Goal: Information Seeking & Learning: Find contact information

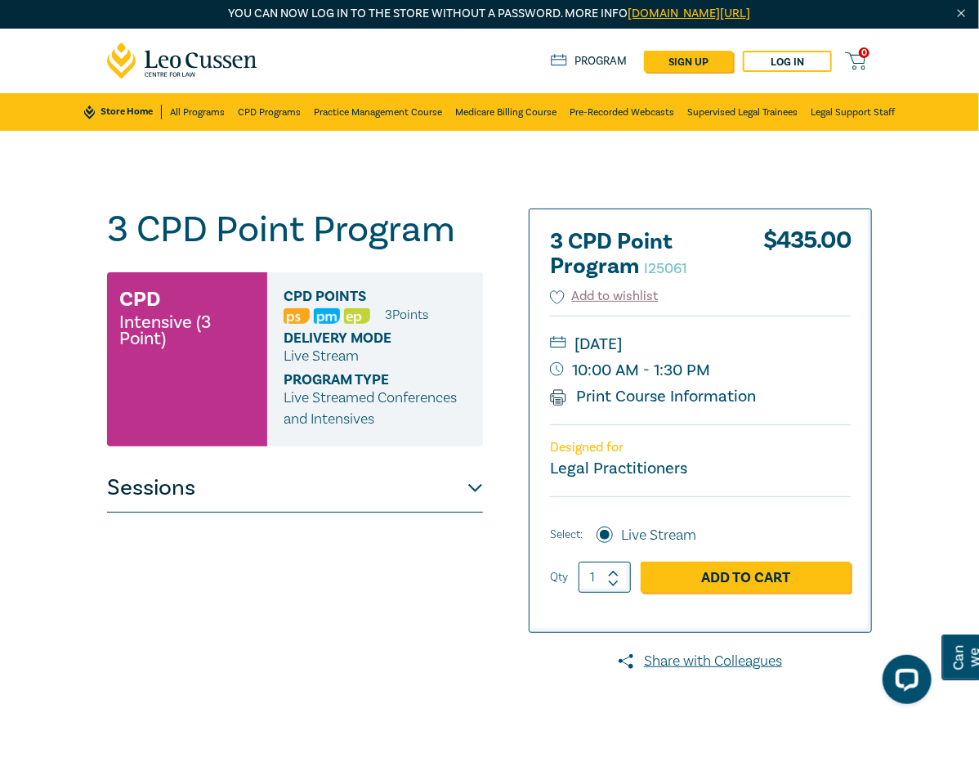
scroll to position [3, 0]
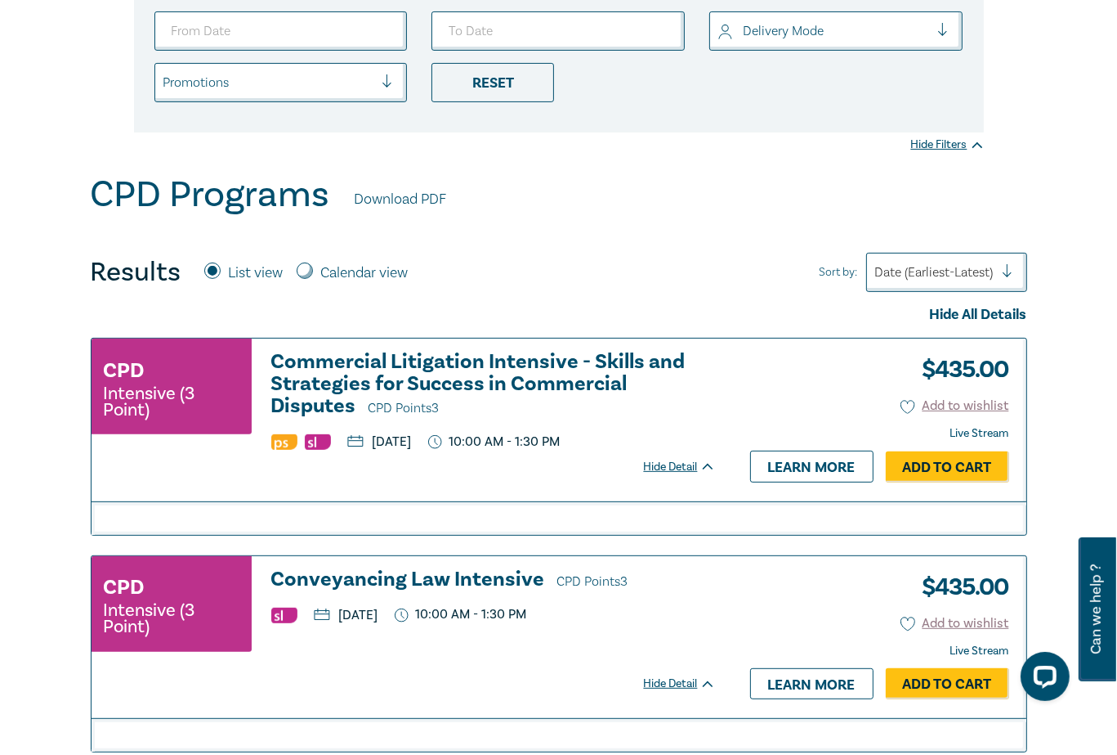
scroll to position [409, 0]
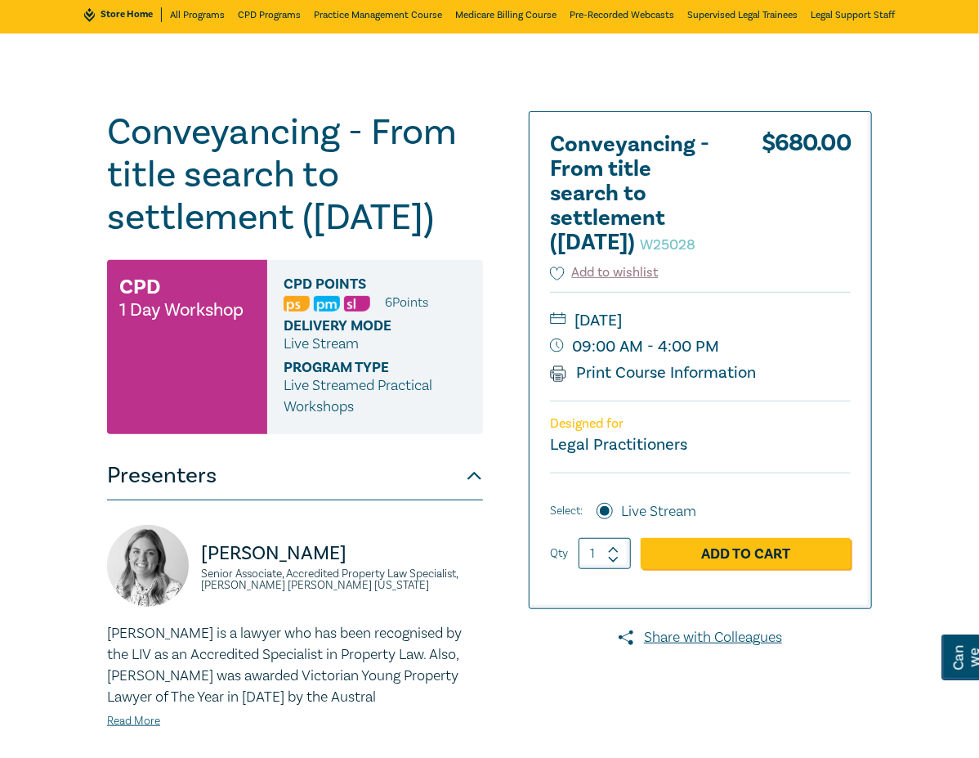
scroll to position [98, 0]
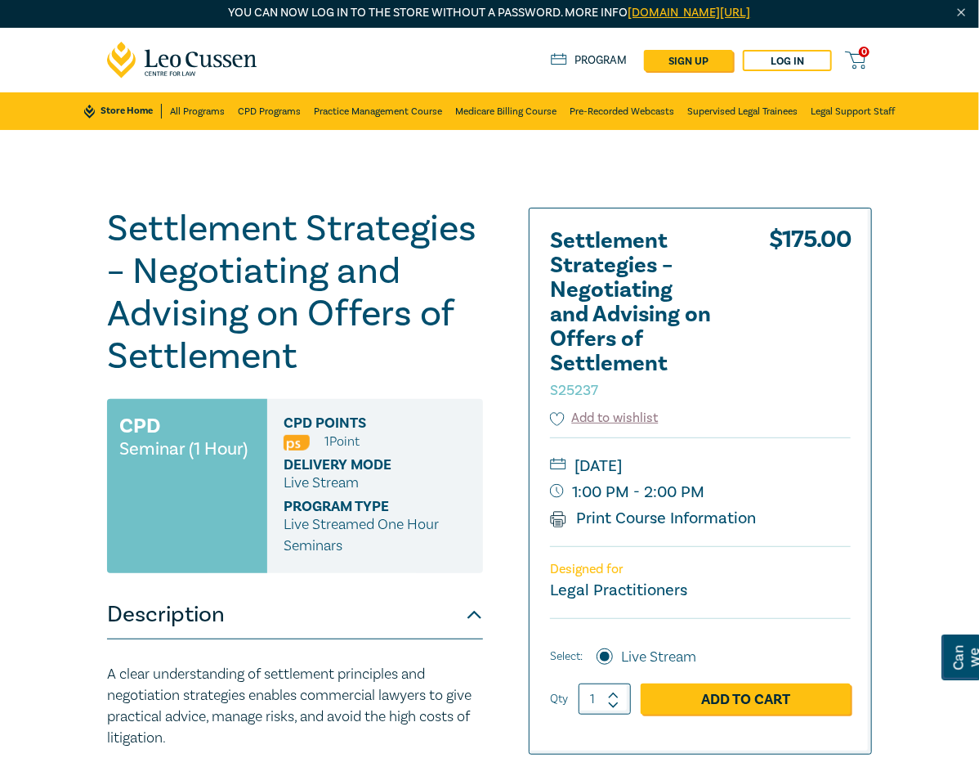
scroll to position [2, 0]
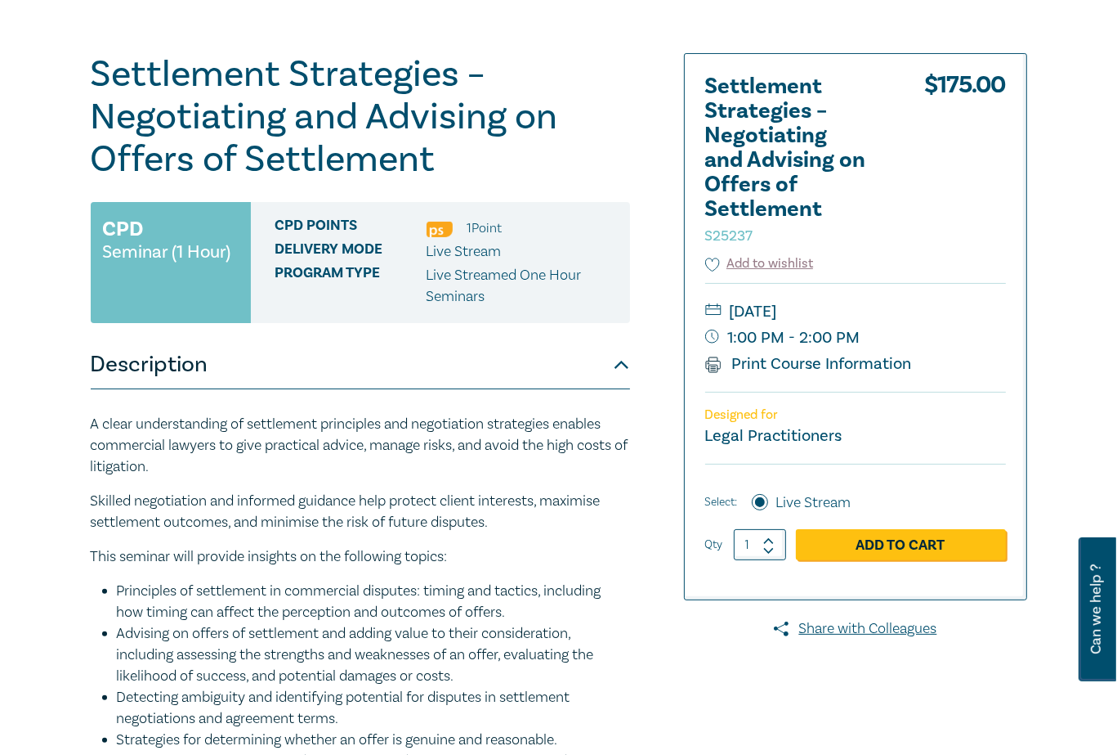
scroll to position [160, 0]
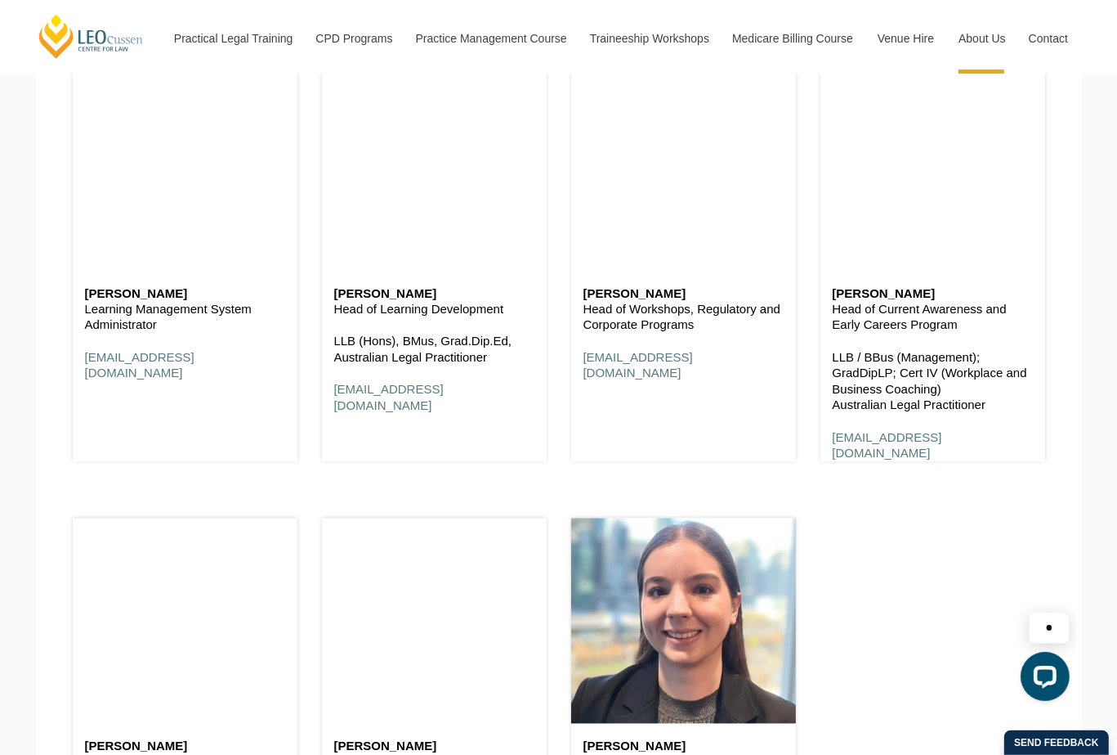
scroll to position [8093, 0]
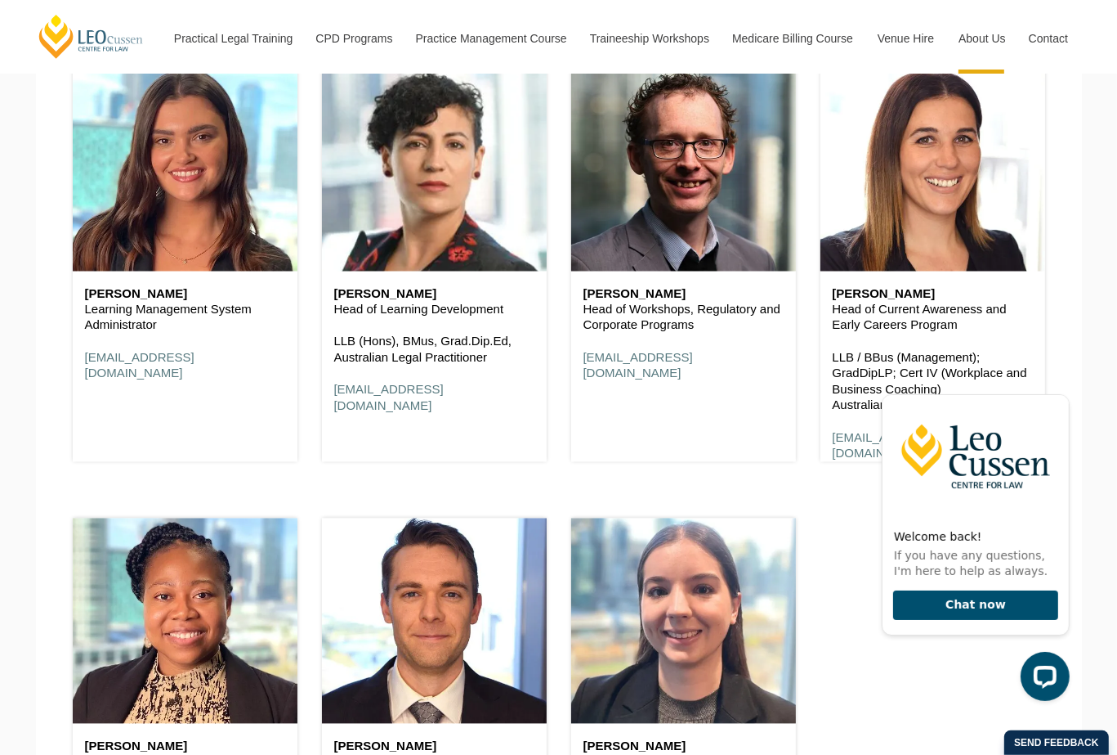
drag, startPoint x: 508, startPoint y: 313, endPoint x: 323, endPoint y: 300, distance: 186.0
click at [323, 300] on div "Angela Panuccio-Gray Head of Learning Development LLB (Hons), BMus, Grad.Dip.Ed…" at bounding box center [434, 350] width 225 height 159
copy div "Angela Panuccio-Gray Head of Learning Development"
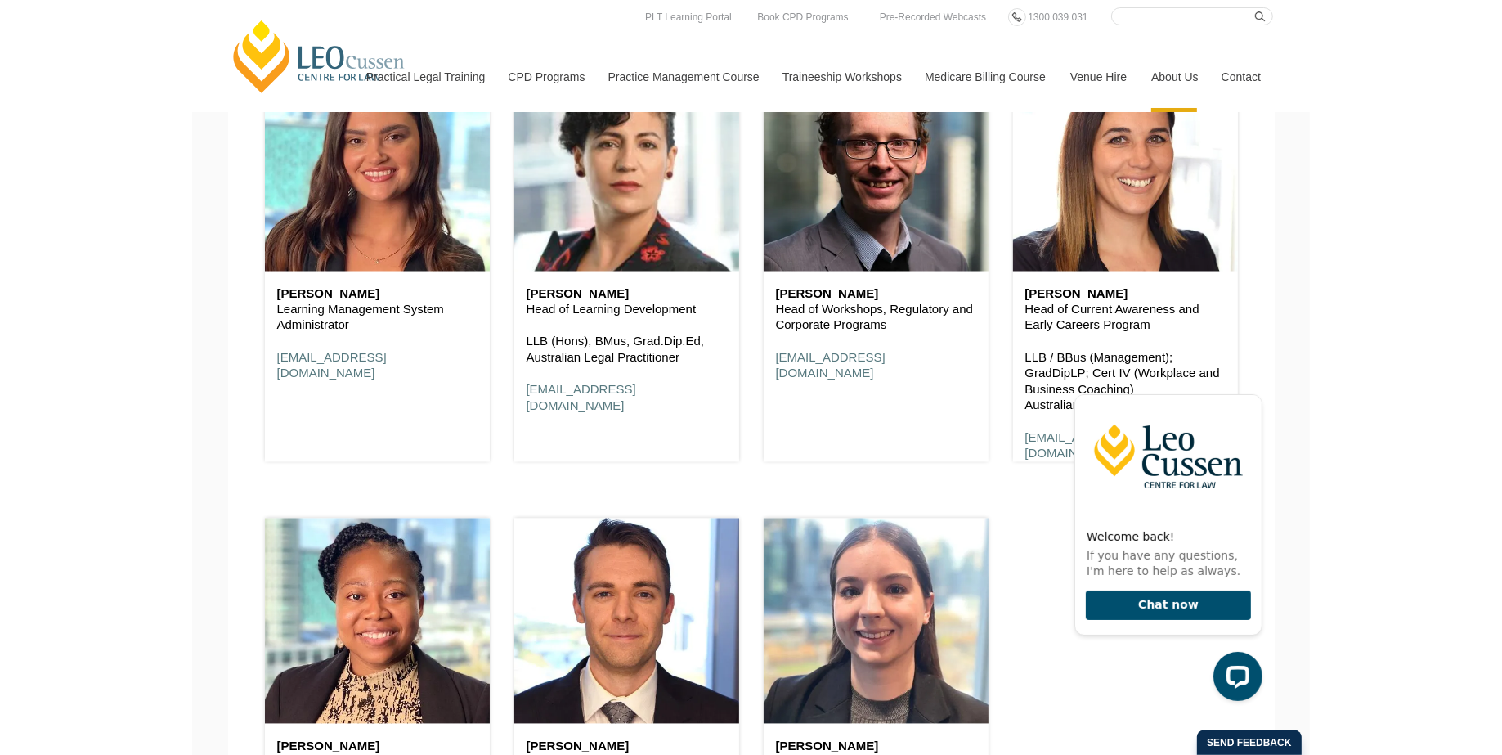
scroll to position [11065, 0]
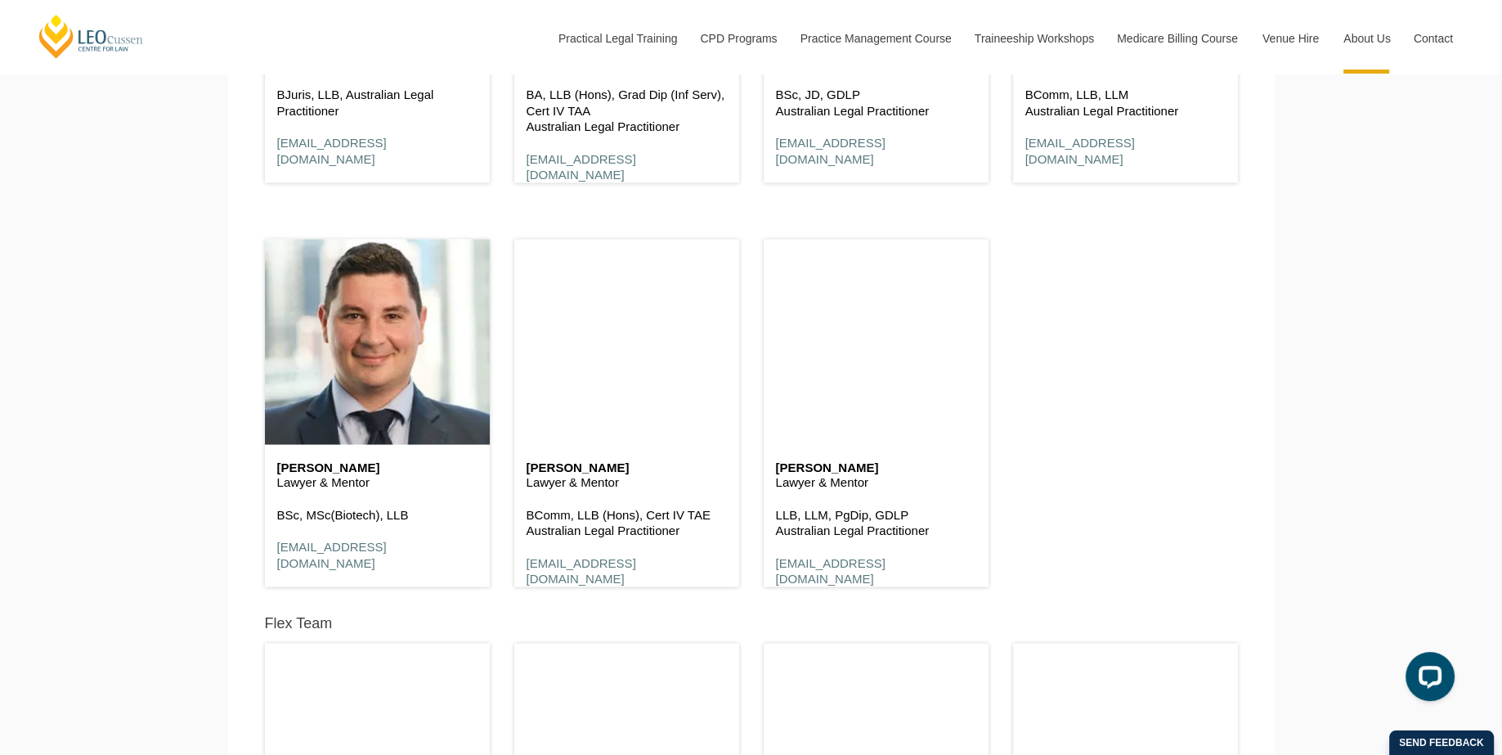
scroll to position [3760, 0]
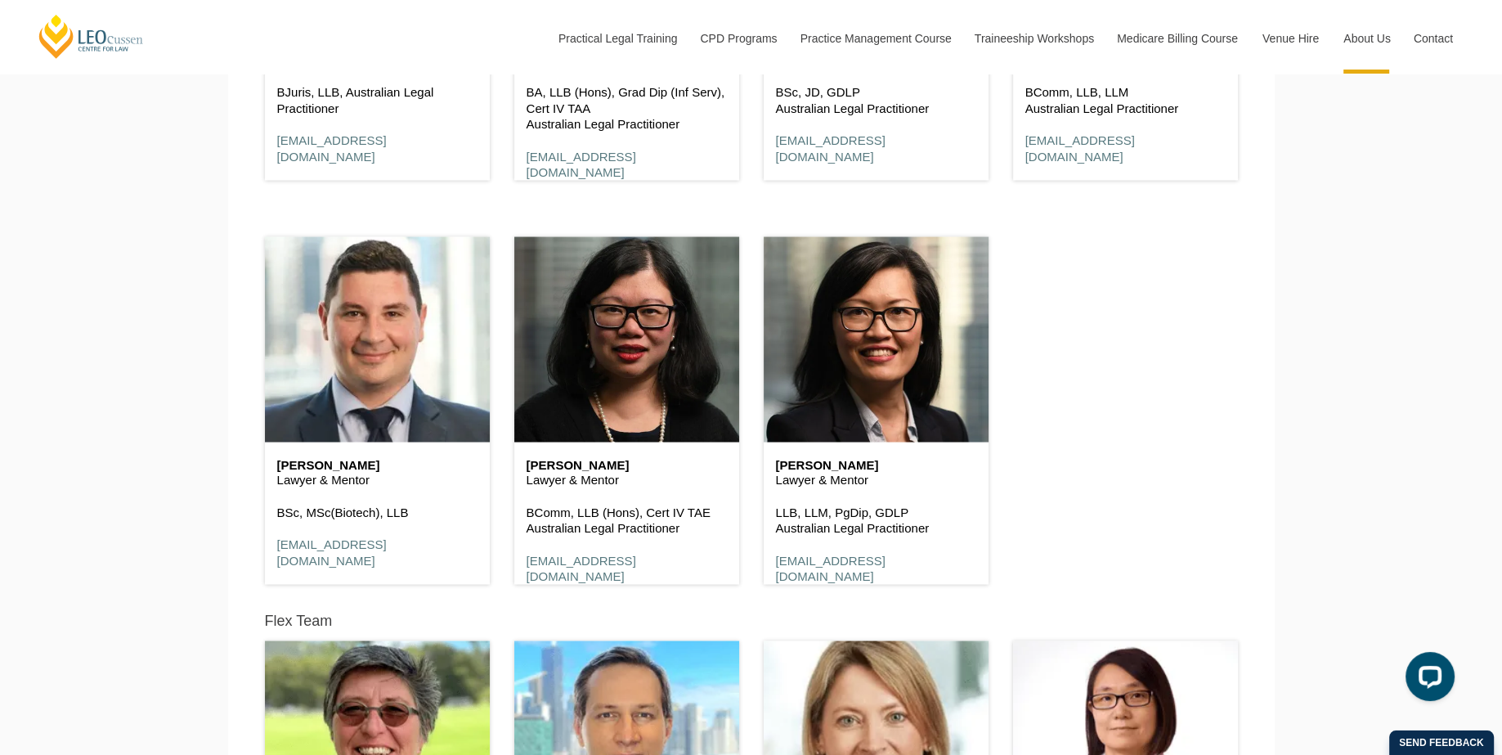
drag, startPoint x: 375, startPoint y: 483, endPoint x: 274, endPoint y: 471, distance: 102.1
click at [274, 471] on div "Stacy Mallis Lawyer & Mentor BSc, MSc(Biotech), LLB smallis@leocussen.edu.au" at bounding box center [377, 513] width 225 height 143
copy div "Stacy Mallis Lawyer & Mentor"
